Goal: Transaction & Acquisition: Purchase product/service

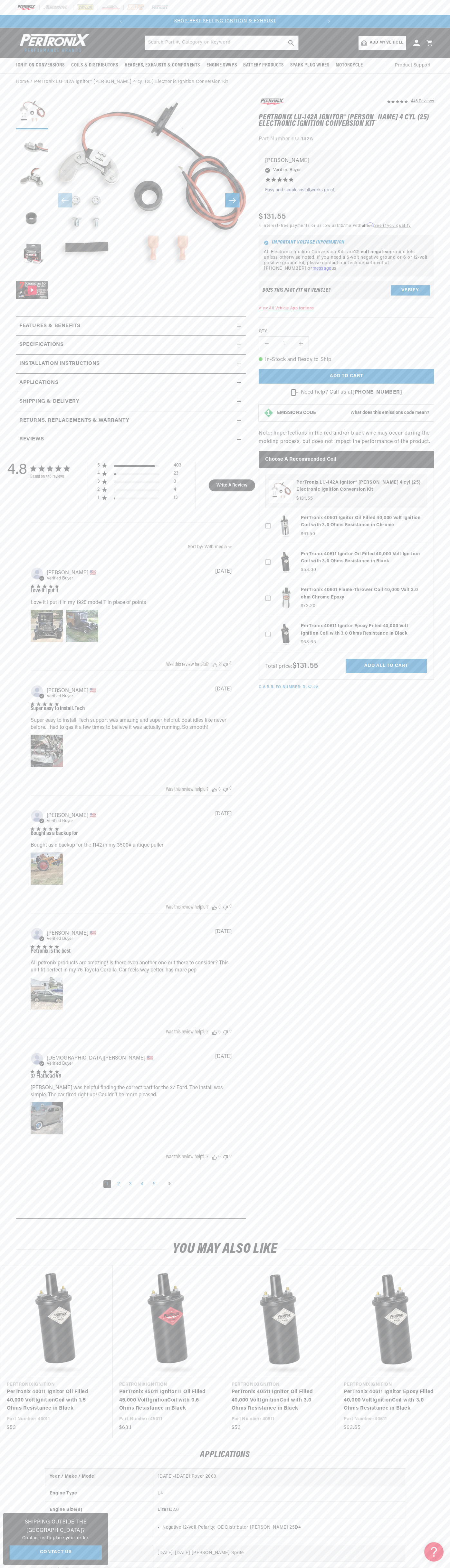
click at [412, 23] on slideshow-component "SHOP BEST SELLING IGNITION & EXHAUST FREE SHIPPING ON ORDERS OVER $109" at bounding box center [225, 21] width 450 height 13
click at [428, 117] on h1 "PerTronix LU-142A Ignitor® [PERSON_NAME] 4 cyl (25) Electronic Ignition Convers…" at bounding box center [347, 121] width 175 height 13
click at [427, 1567] on html "Skip to content Your cart Your cart is empty Get the right parts the first time…" at bounding box center [225, 784] width 450 height 1568
click at [11, 85] on div "Home PerTronix LU-142A Ignitor® Lucas 4 cyl (25) Electronic Ignition Conversion…" at bounding box center [225, 82] width 450 height 7
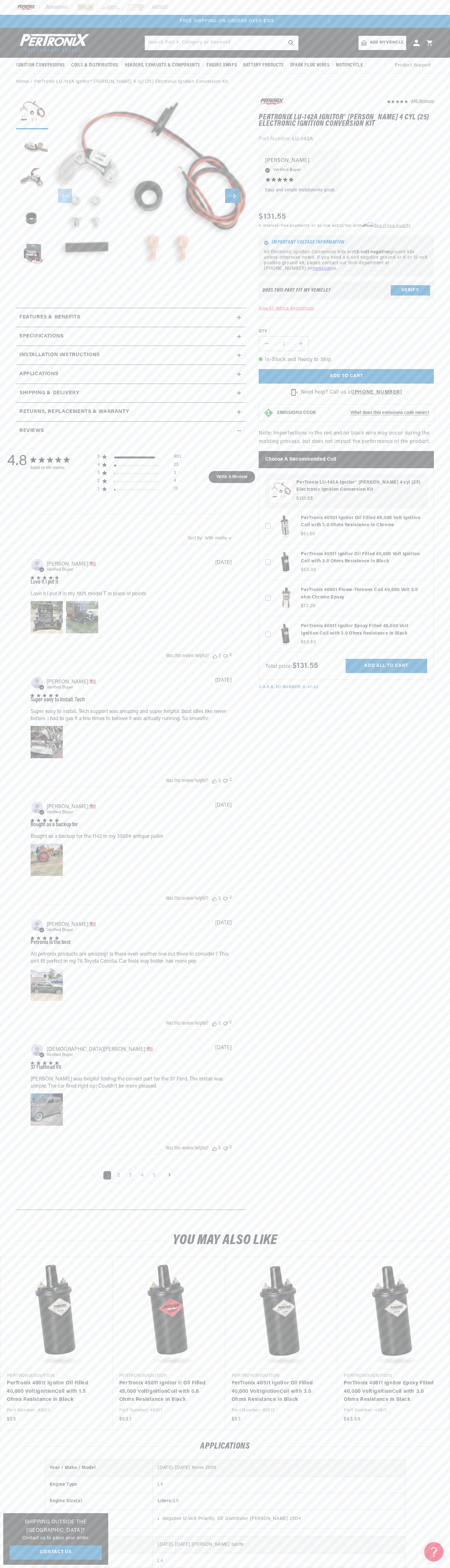
scroll to position [0, 196]
